Goal: Task Accomplishment & Management: Use online tool/utility

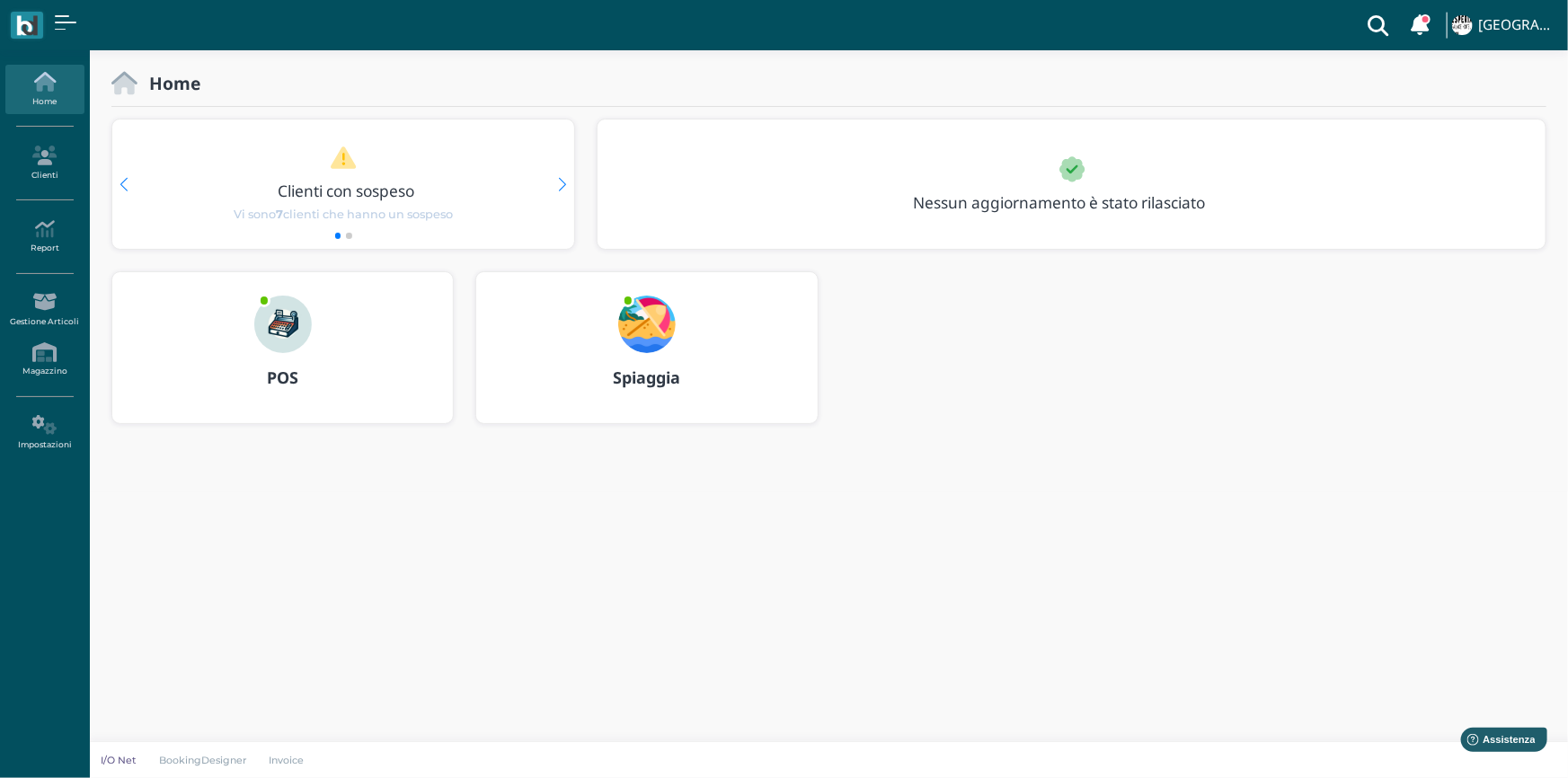
click at [637, 377] on b "Spiaggia" at bounding box center [647, 377] width 68 height 21
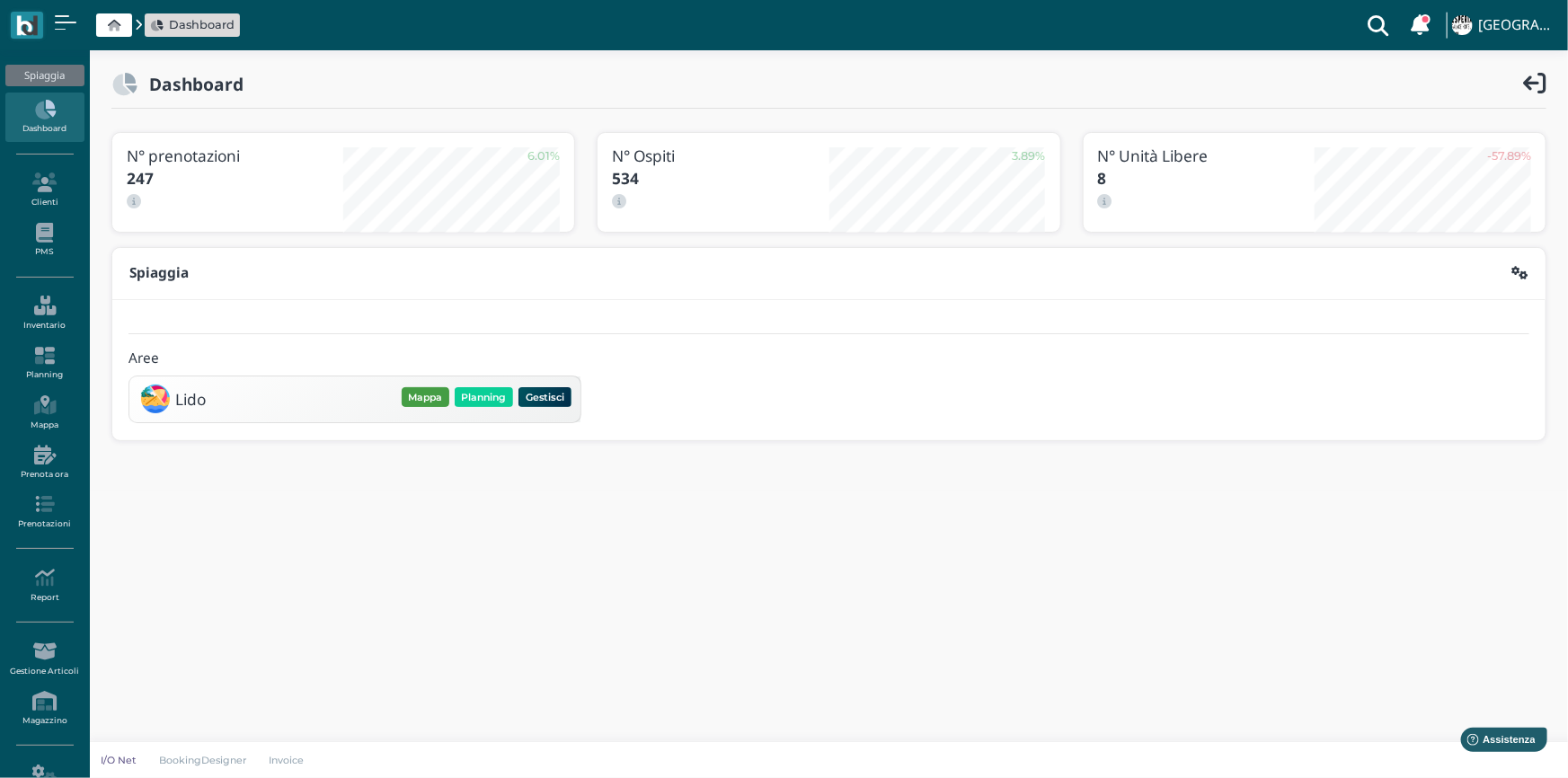
click at [425, 397] on button "Mappa" at bounding box center [425, 396] width 47 height 19
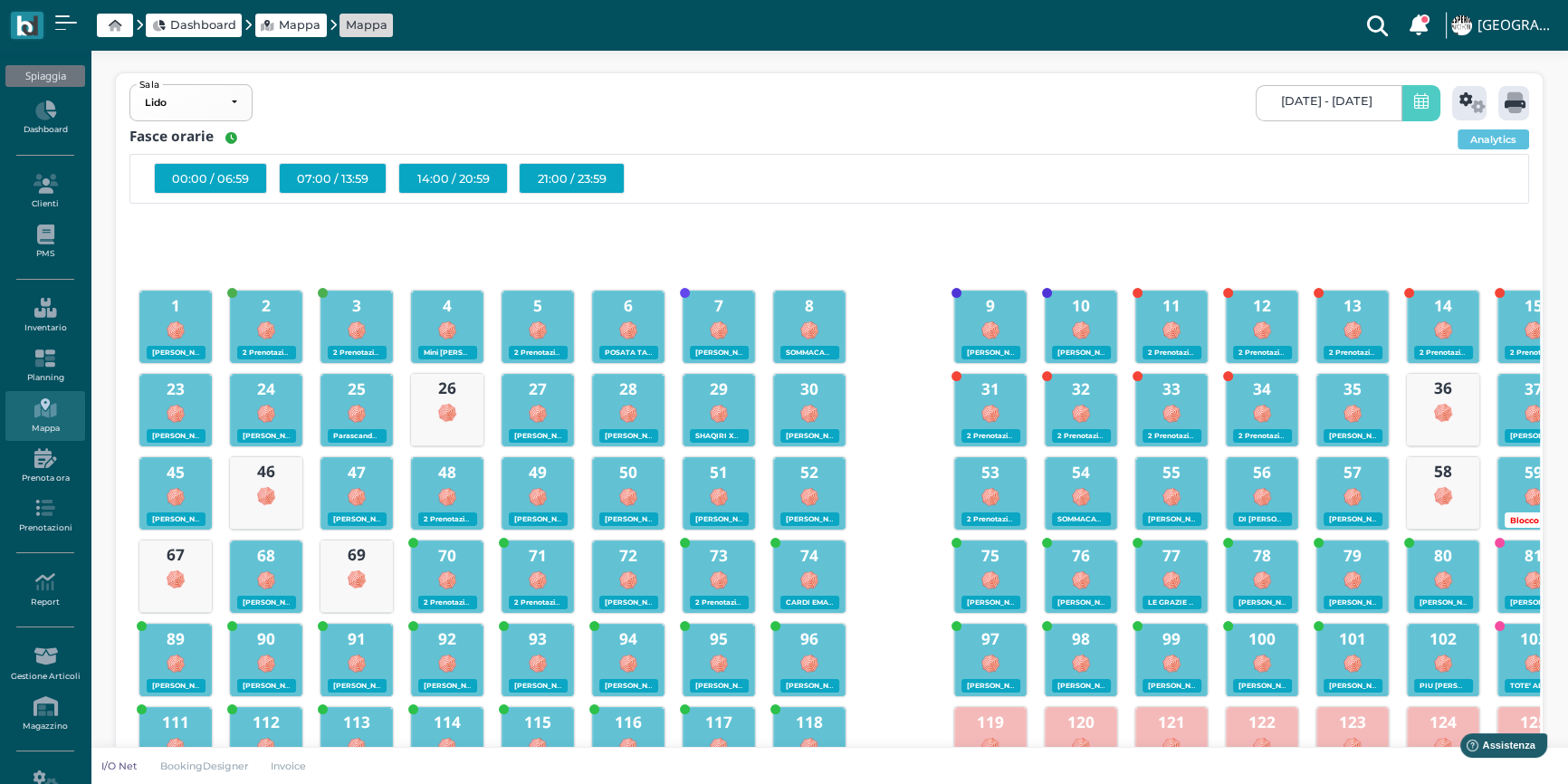
click at [1414, 108] on icon at bounding box center [1420, 103] width 14 height 19
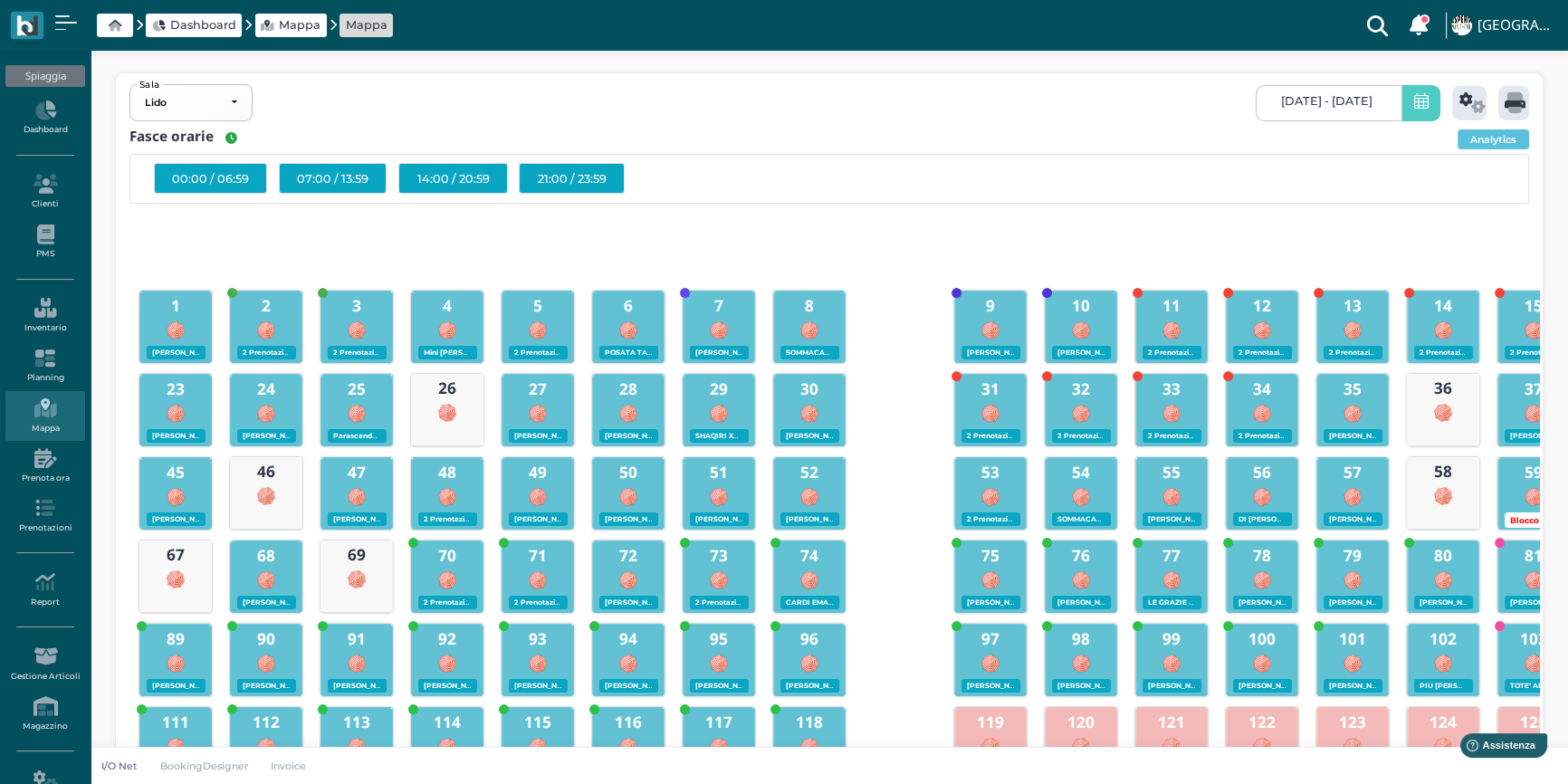
click at [1423, 115] on span at bounding box center [1421, 103] width 39 height 36
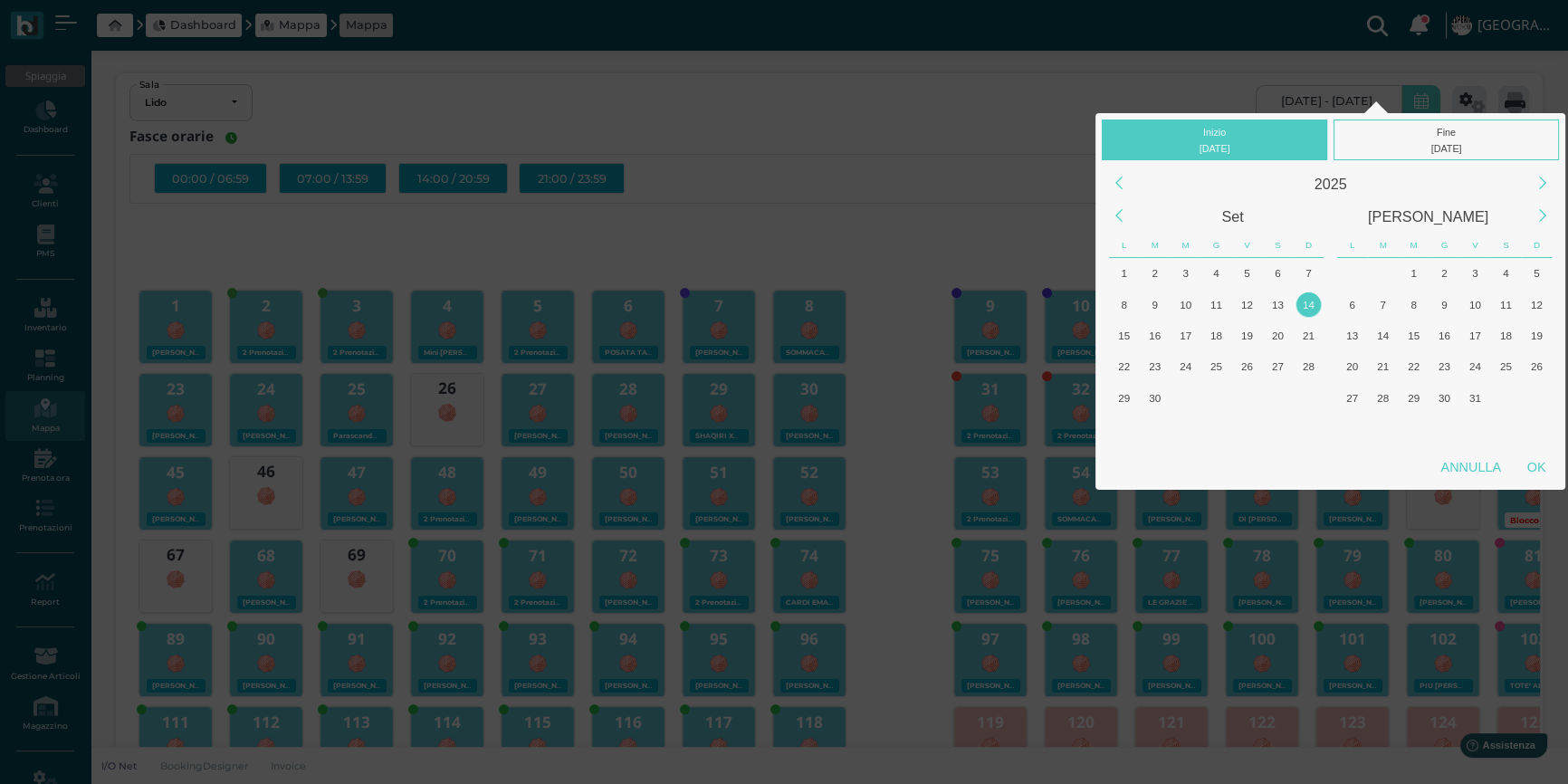
click at [1310, 299] on div "14" at bounding box center [1309, 305] width 24 height 24
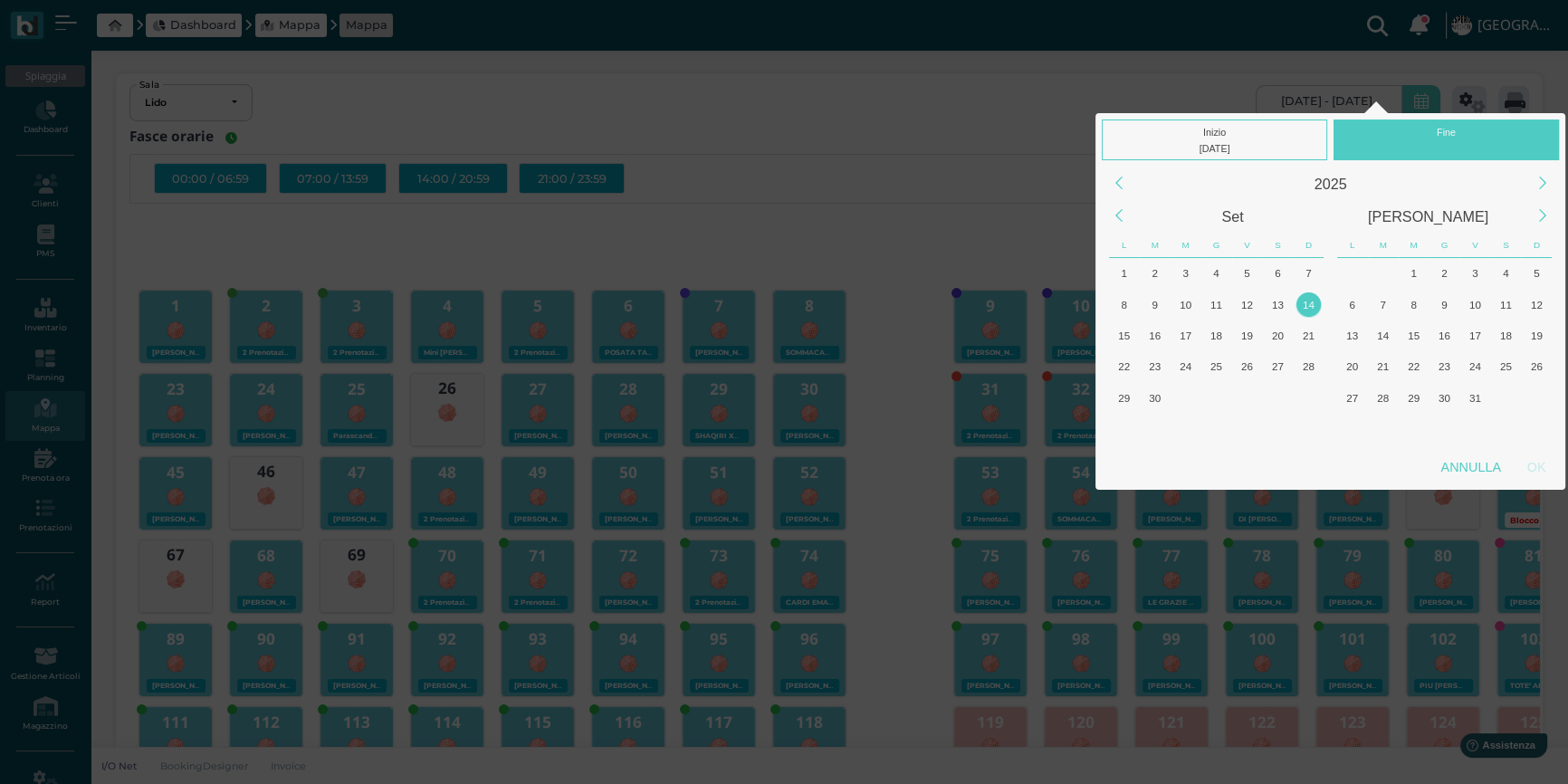
click at [1310, 299] on div "14" at bounding box center [1309, 305] width 24 height 24
click at [1308, 314] on div "14" at bounding box center [1309, 305] width 24 height 24
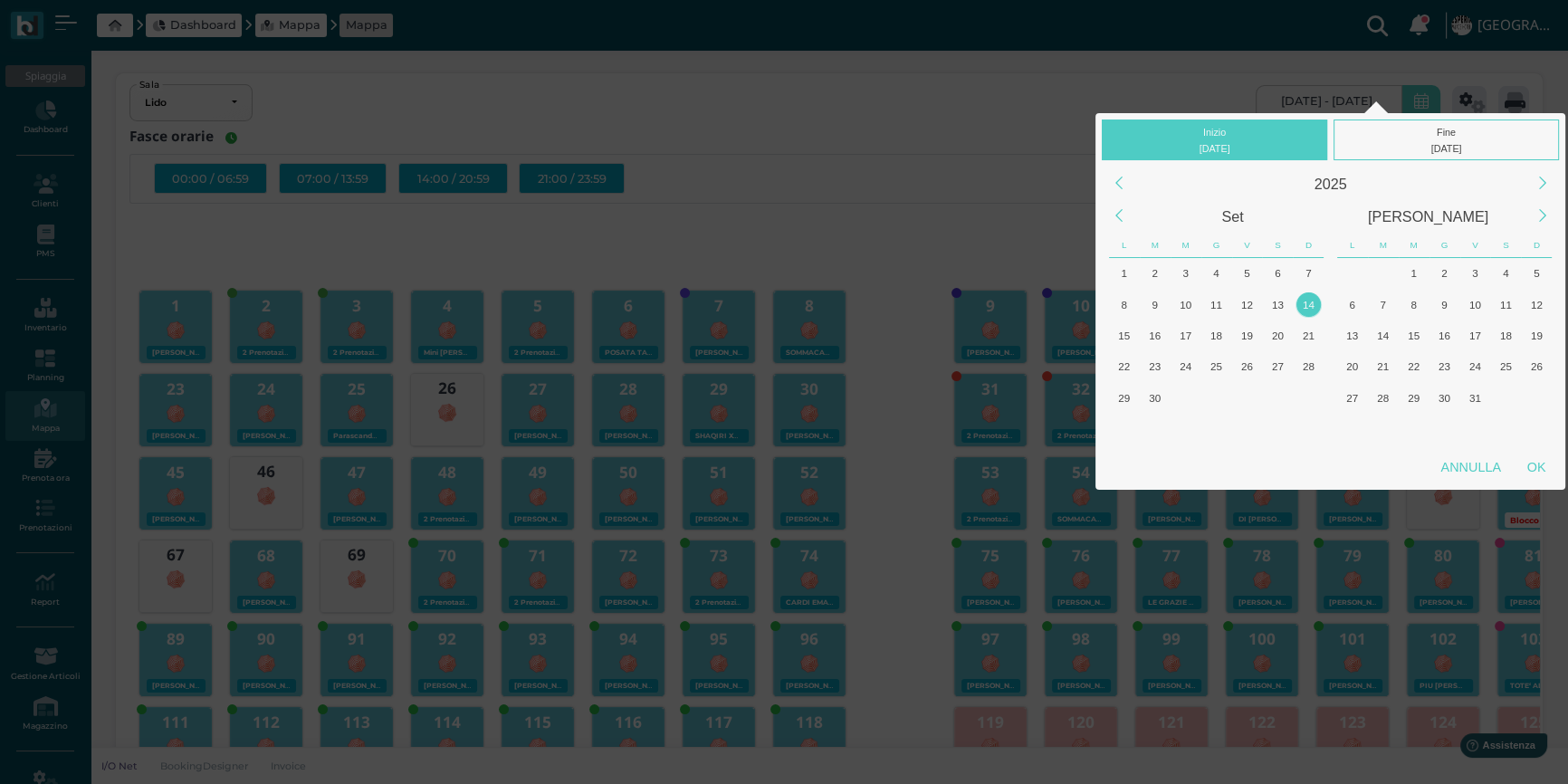
click at [1307, 303] on div "14" at bounding box center [1309, 305] width 24 height 24
click at [1535, 461] on div "OK" at bounding box center [1536, 467] width 45 height 33
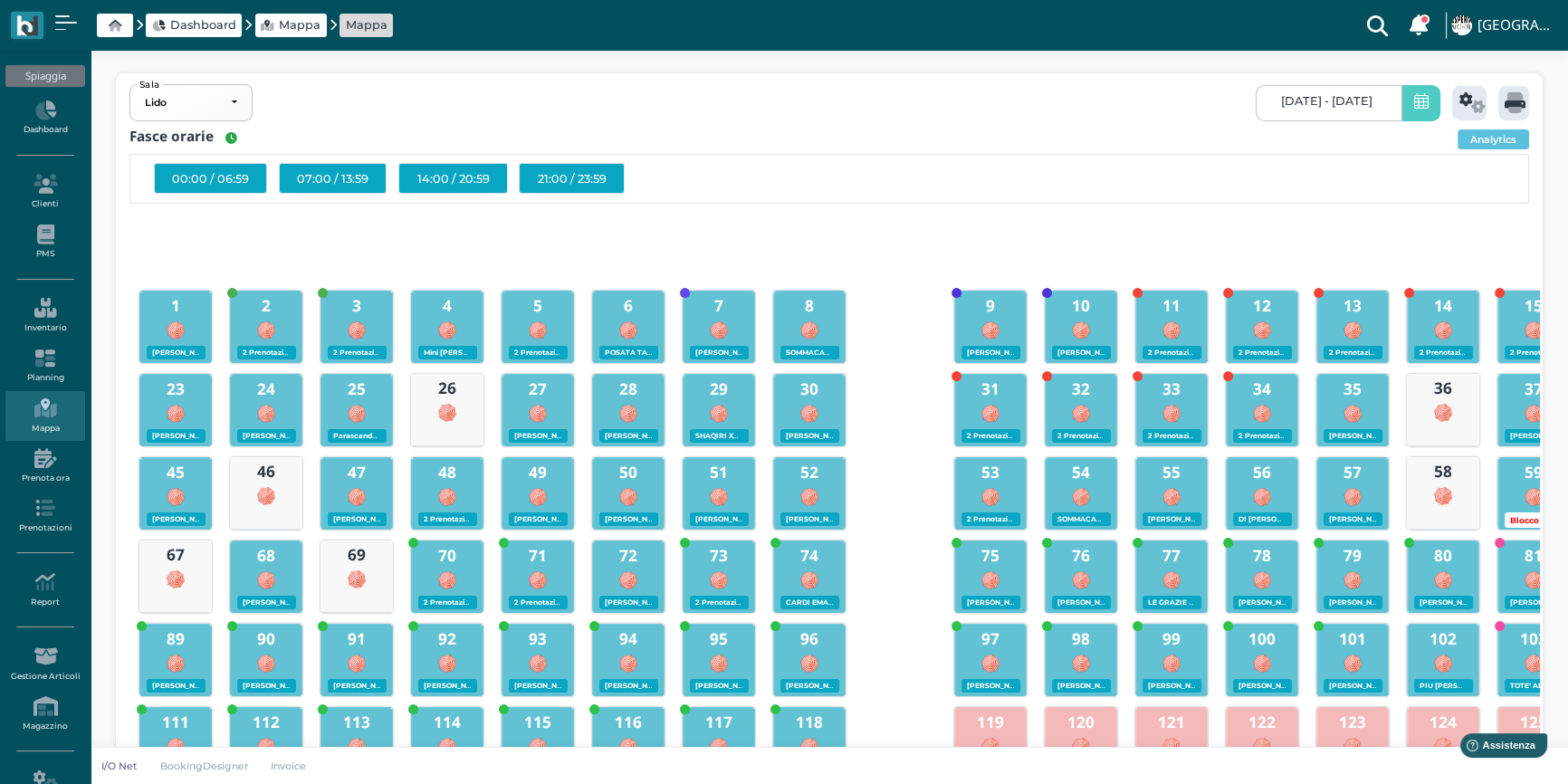
type input "14/09/2025 - 14/09/2025"
click at [1459, 104] on icon at bounding box center [1473, 103] width 26 height 21
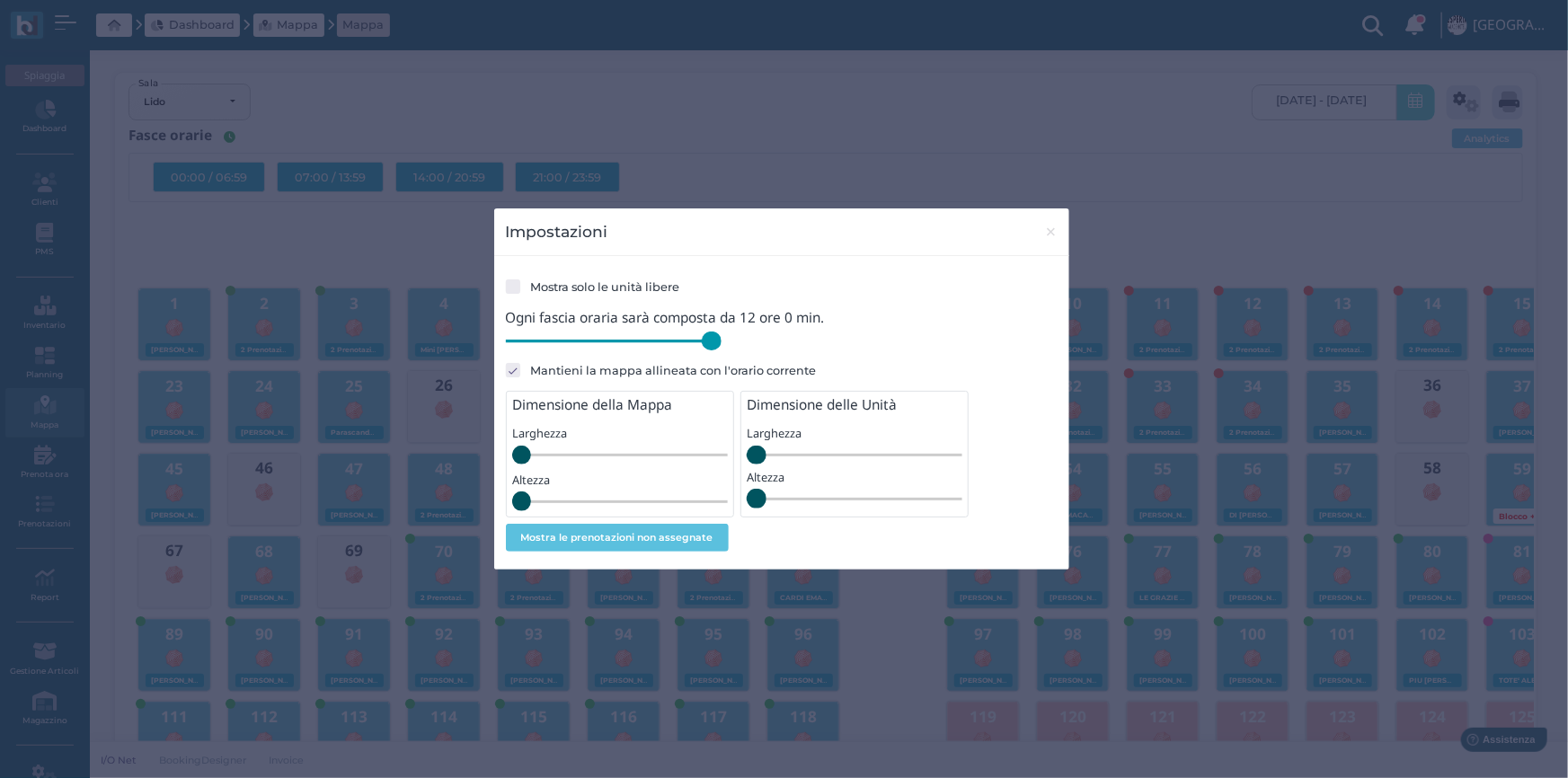
drag, startPoint x: 629, startPoint y: 344, endPoint x: 744, endPoint y: 353, distance: 115.4
type input "720"
click at [722, 351] on input "range" at bounding box center [614, 341] width 216 height 19
click at [1045, 232] on span "×" at bounding box center [1051, 231] width 14 height 23
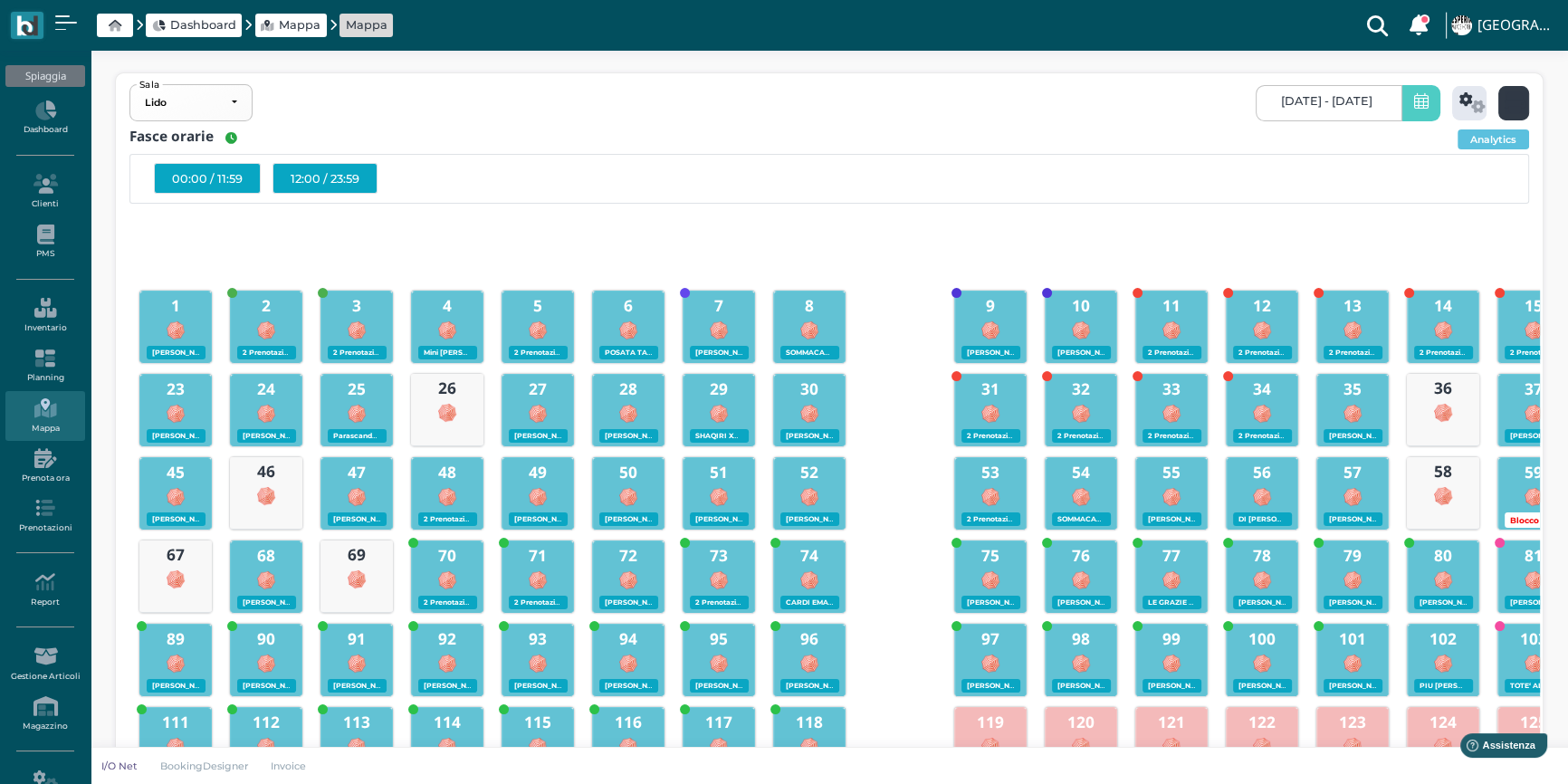
click at [1512, 104] on icon at bounding box center [1515, 103] width 21 height 21
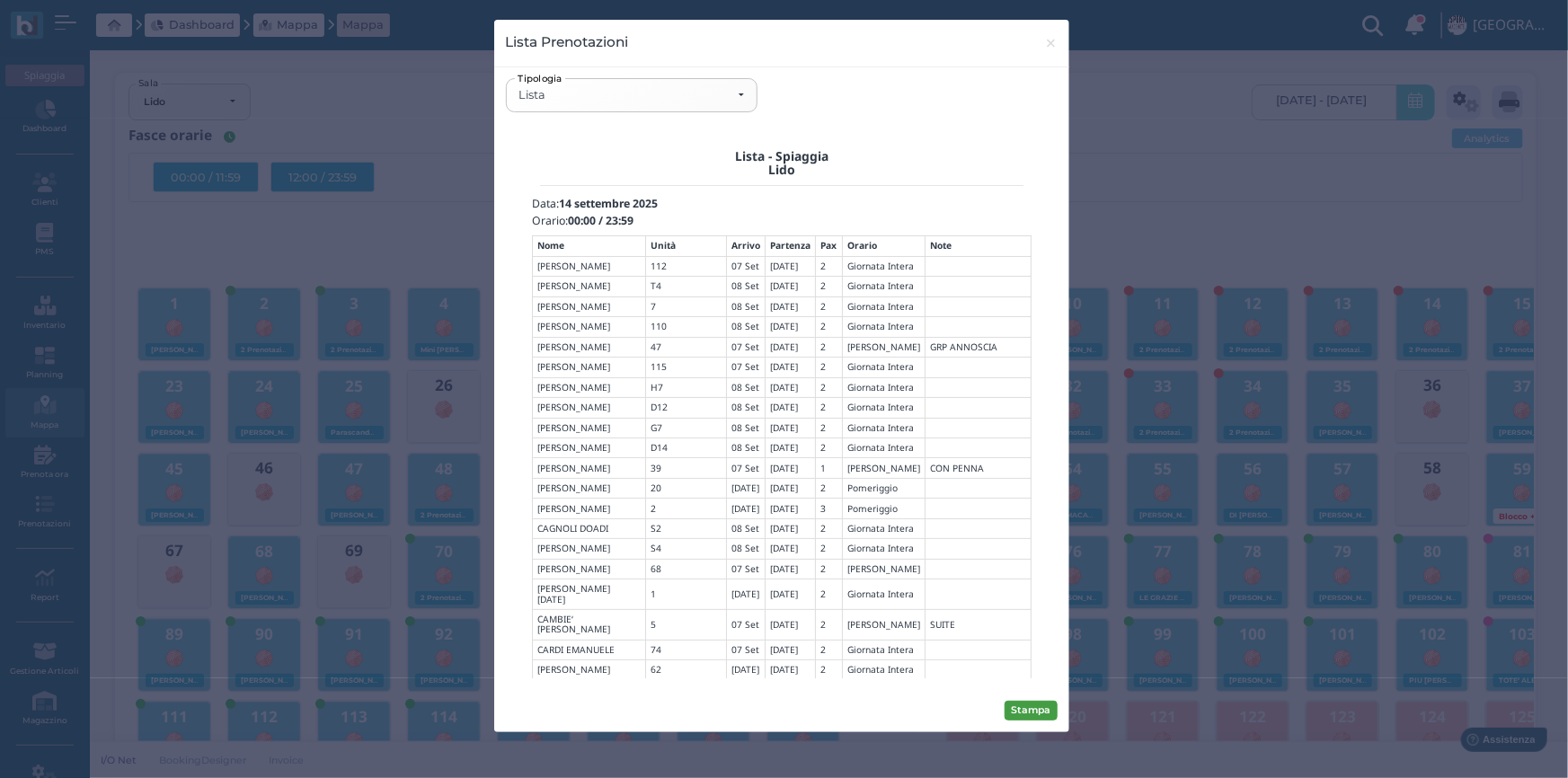
click at [1038, 714] on button "Stampa" at bounding box center [1031, 710] width 53 height 19
click at [738, 95] on div "Lista" at bounding box center [631, 95] width 226 height 14
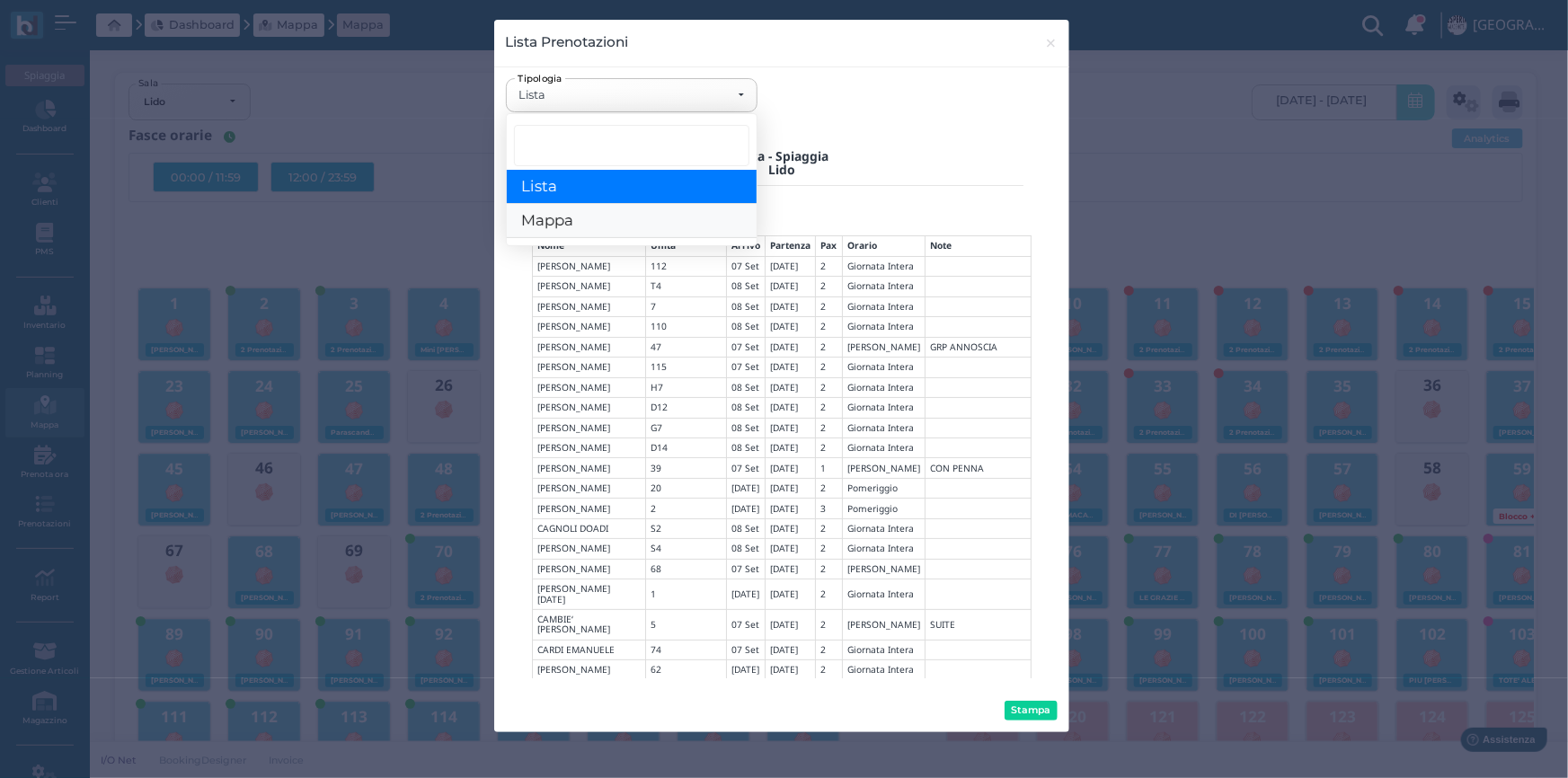
click at [595, 225] on link "Mappa" at bounding box center [632, 222] width 250 height 34
select select "map"
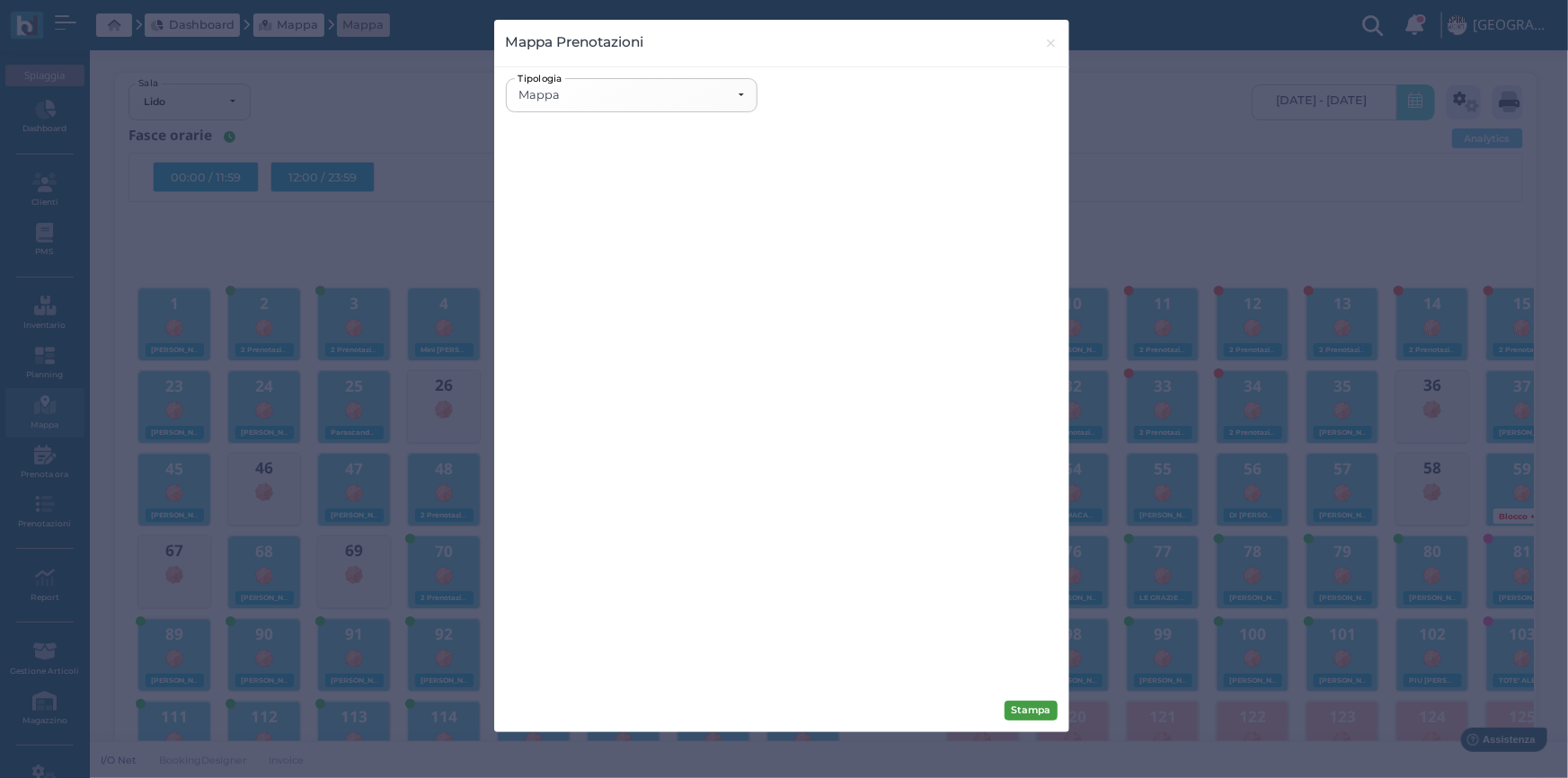
click at [1040, 707] on button "Stampa" at bounding box center [1031, 710] width 53 height 19
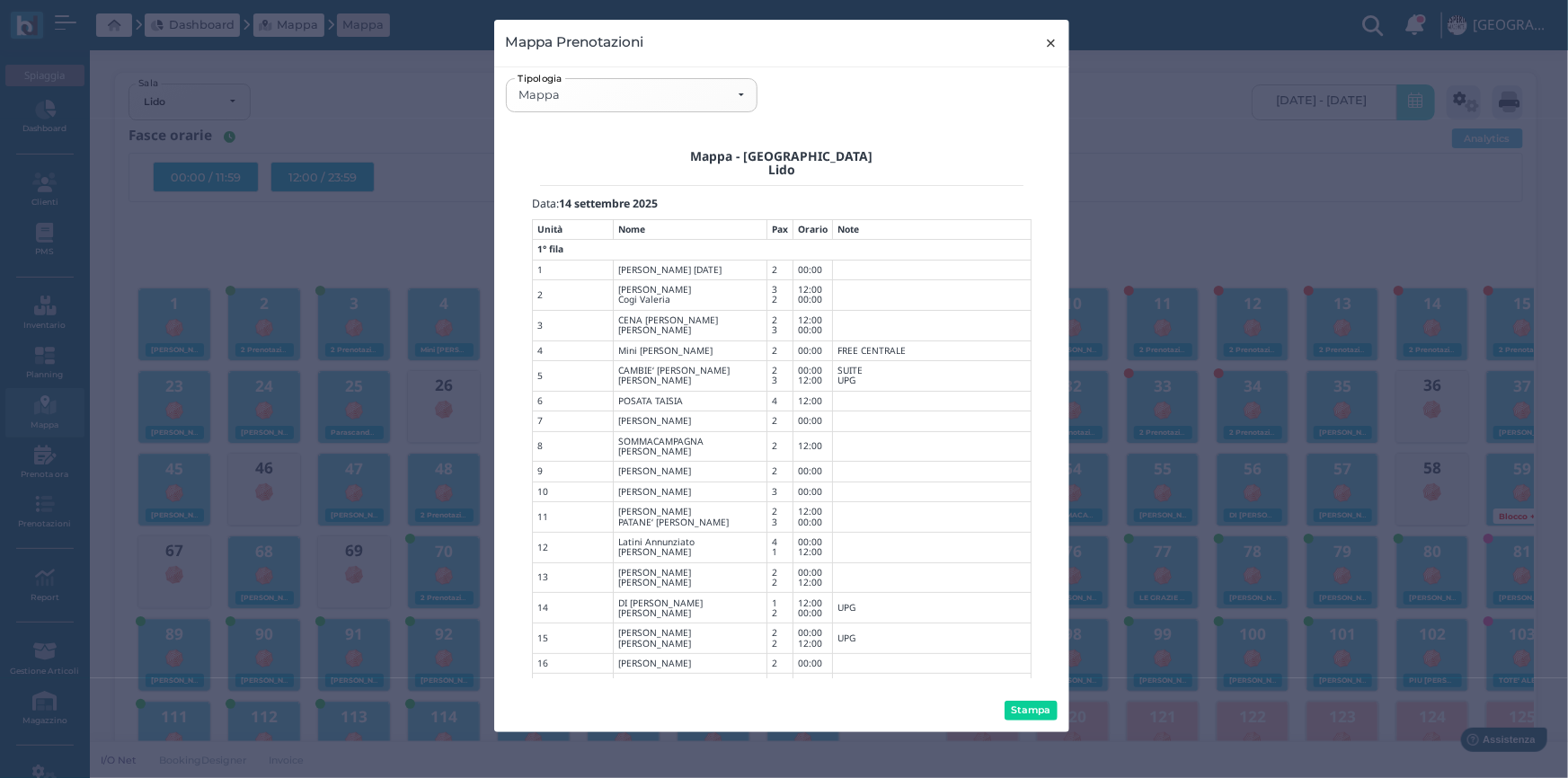
click at [1055, 45] on span "×" at bounding box center [1051, 43] width 14 height 23
